Goal: Use online tool/utility: Utilize a website feature to perform a specific function

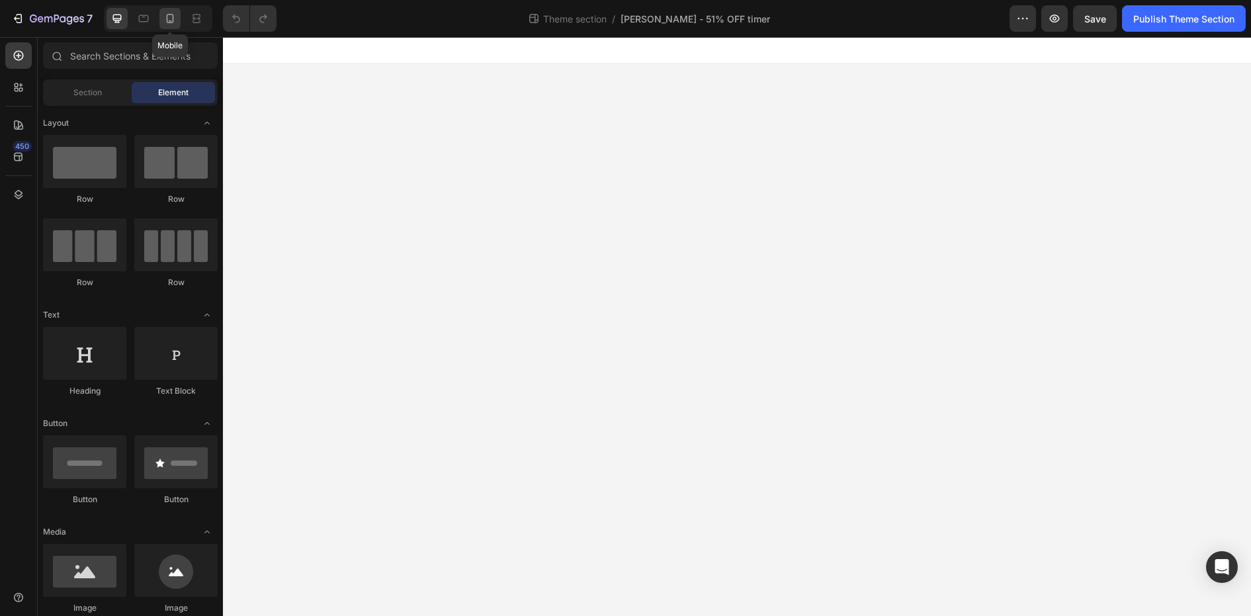
click at [173, 14] on icon at bounding box center [169, 18] width 13 height 13
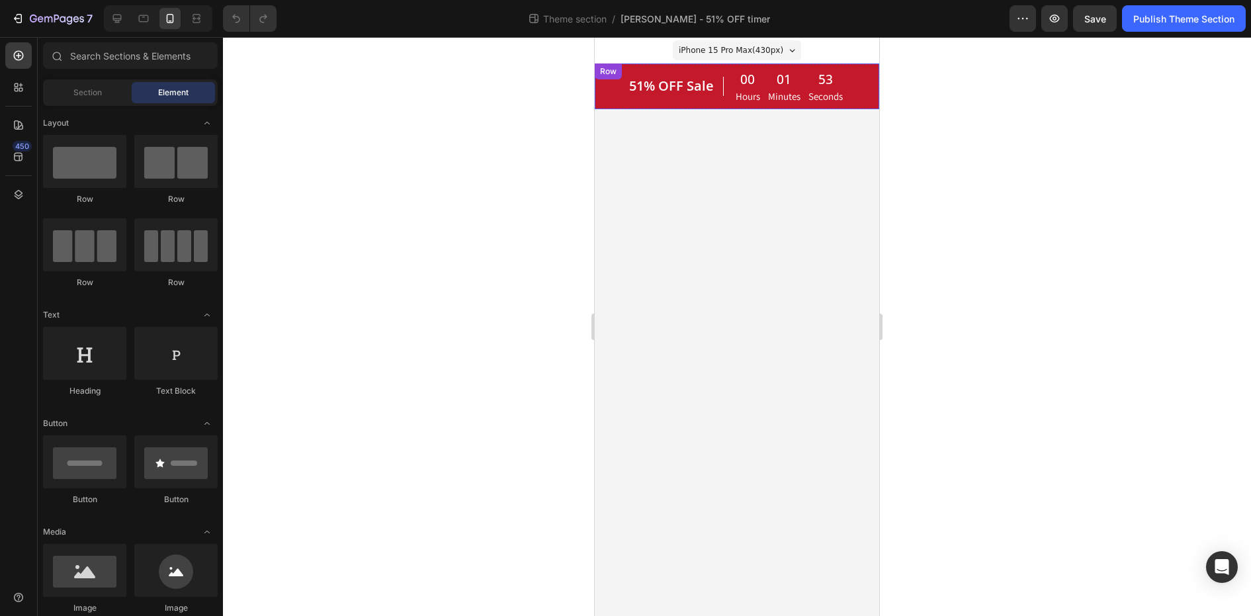
click at [610, 71] on div "Row" at bounding box center [608, 71] width 22 height 12
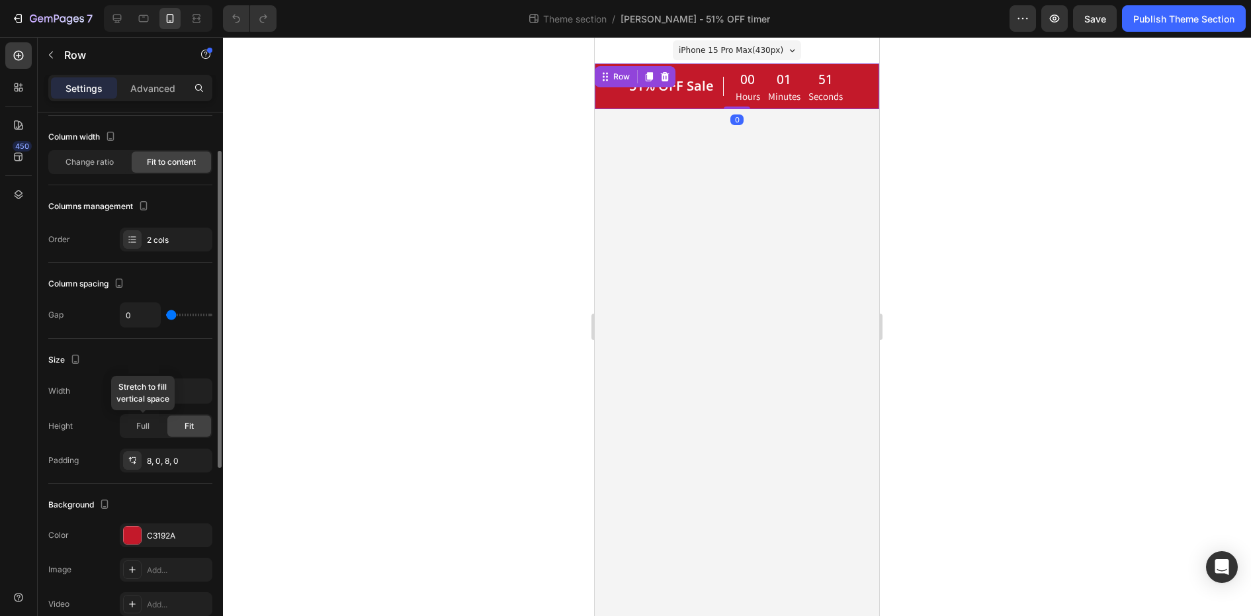
scroll to position [382, 0]
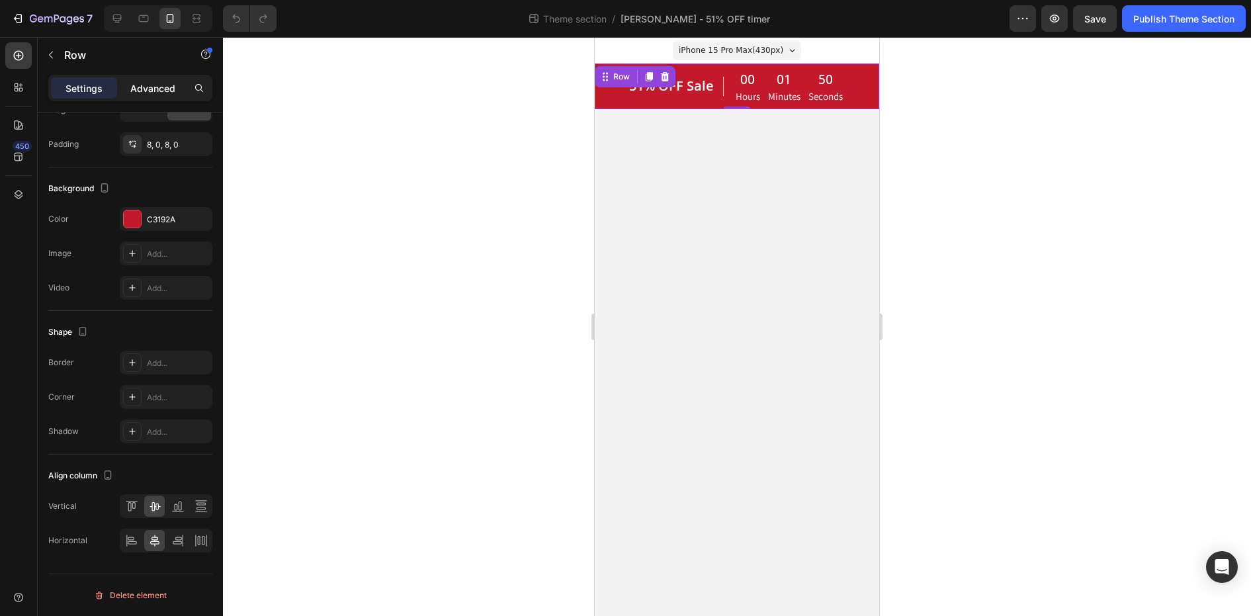
click at [137, 89] on p "Advanced" at bounding box center [152, 88] width 45 height 14
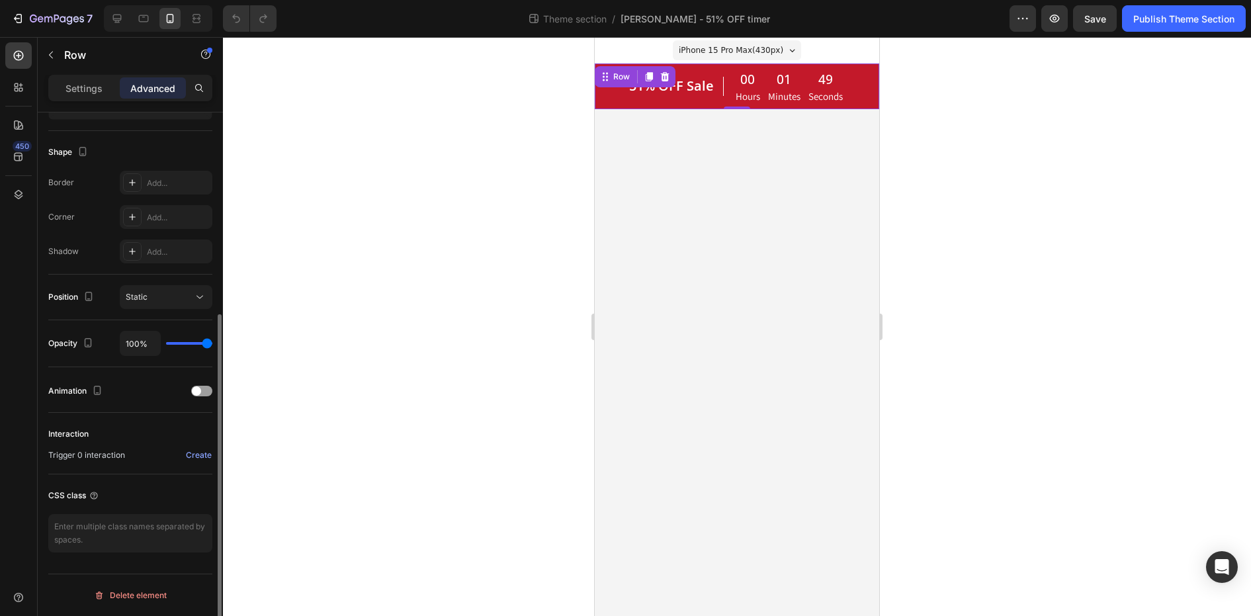
scroll to position [321, 0]
click at [73, 91] on p "Settings" at bounding box center [83, 88] width 37 height 14
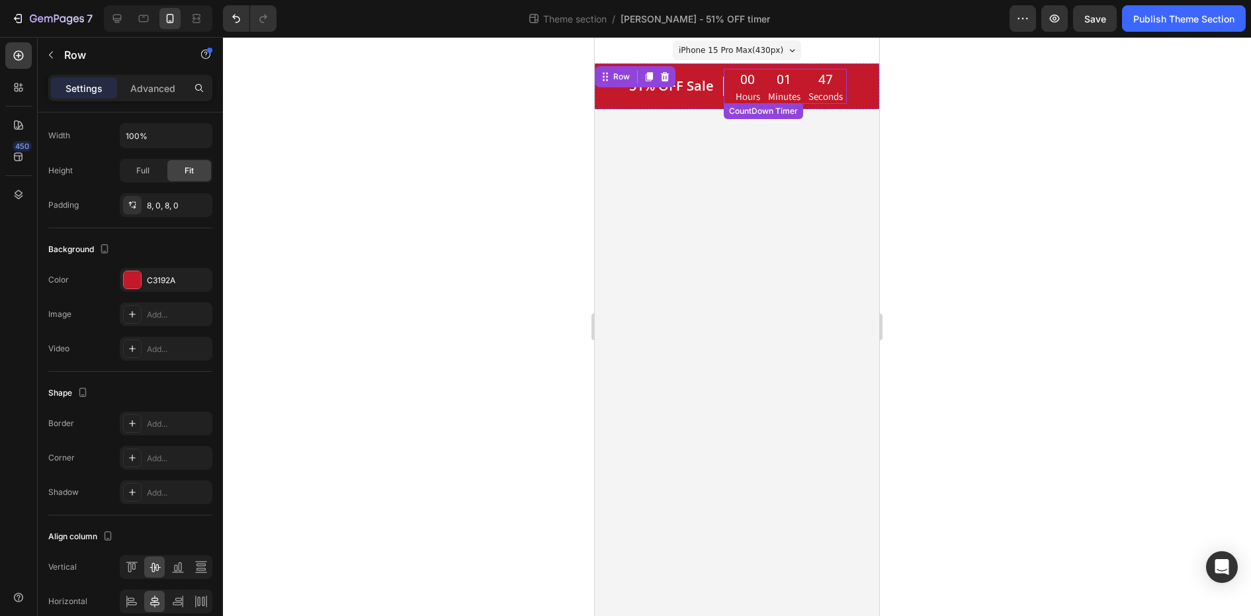
click at [771, 77] on div "01" at bounding box center [784, 79] width 32 height 20
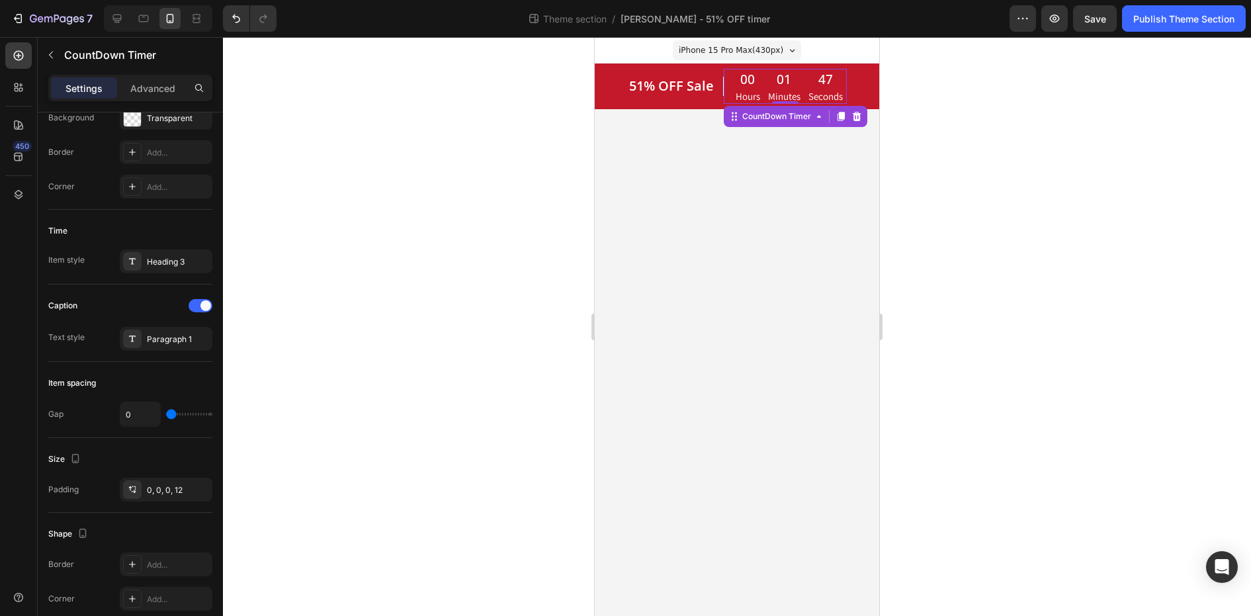
scroll to position [0, 0]
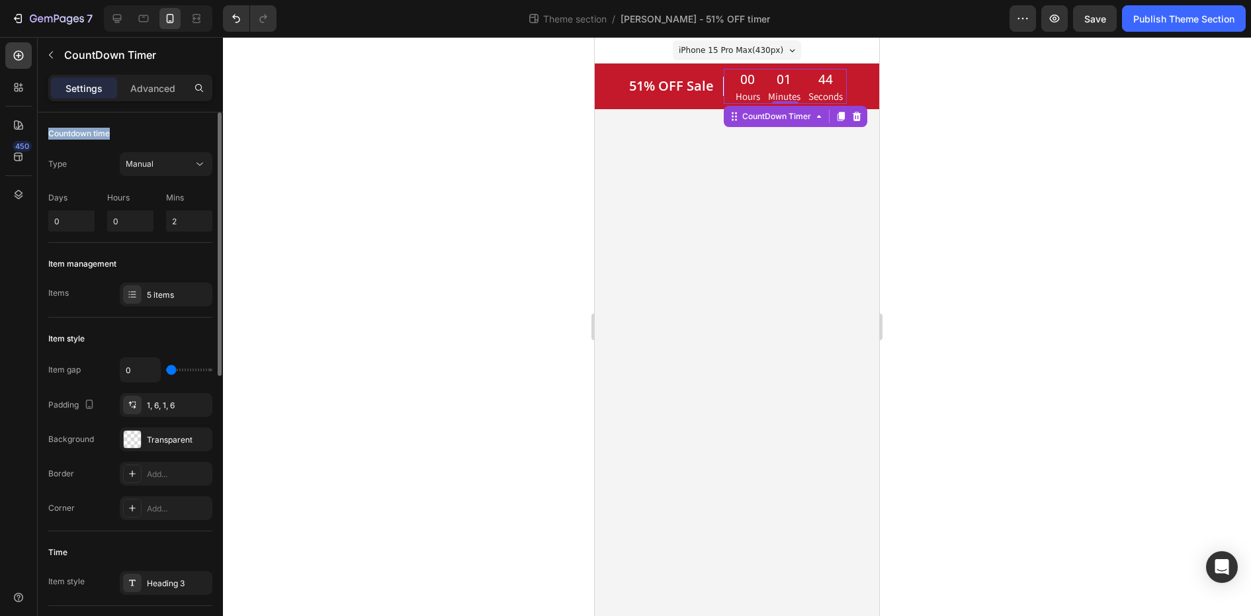
drag, startPoint x: 119, startPoint y: 135, endPoint x: 47, endPoint y: 130, distance: 72.2
copy div "Countdown time"
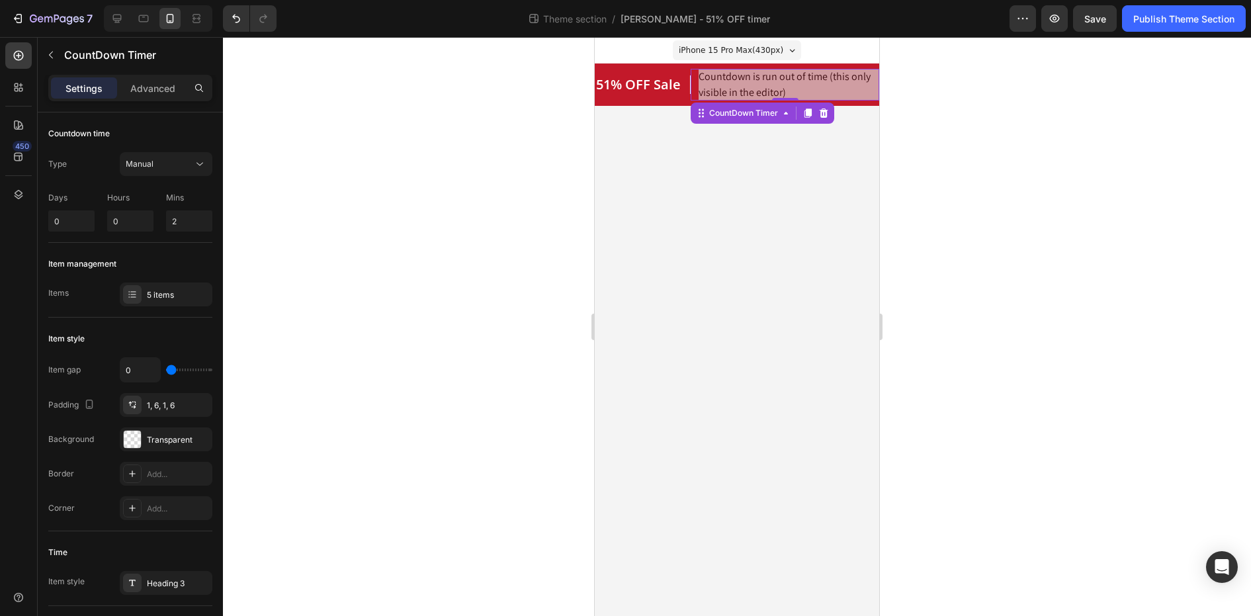
drag, startPoint x: 1067, startPoint y: 261, endPoint x: 986, endPoint y: 262, distance: 80.7
click at [1067, 261] on div at bounding box center [737, 326] width 1028 height 579
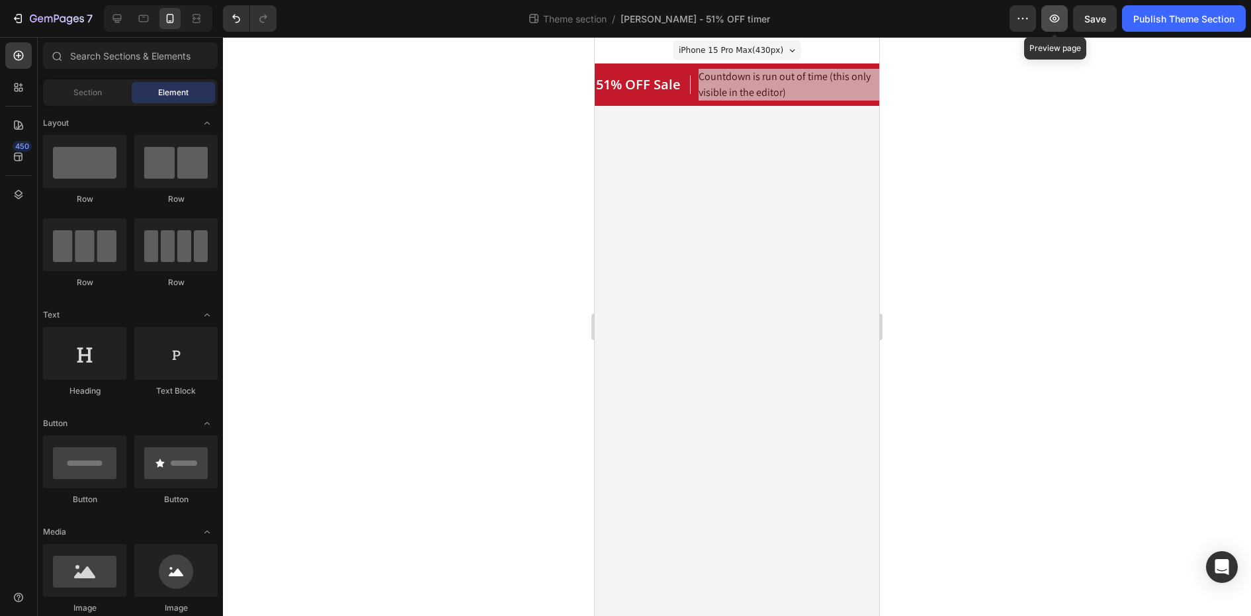
click at [1050, 21] on icon "button" at bounding box center [1054, 18] width 13 height 13
